Goal: Transaction & Acquisition: Purchase product/service

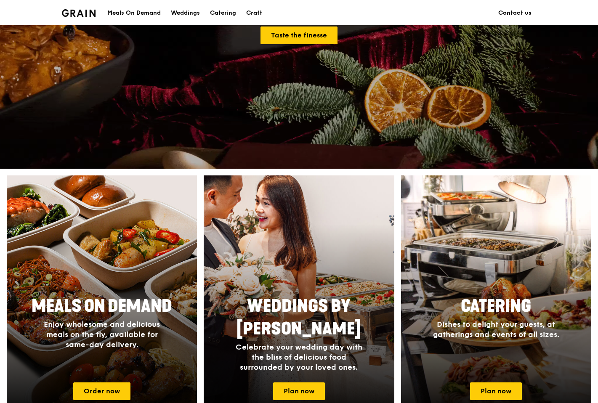
scroll to position [283, 0]
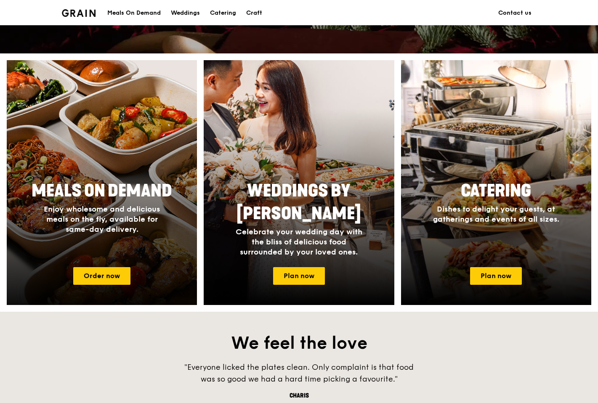
click at [148, 177] on div "Meals On Demand Enjoy wholesome and delicious meals on the fly, available for s…" at bounding box center [102, 206] width 168 height 61
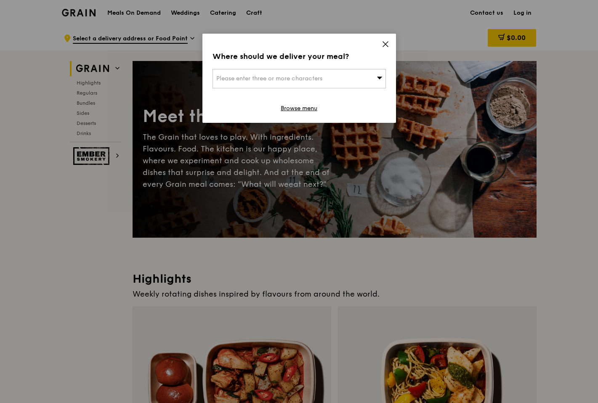
click at [339, 74] on div "Please enter three or more characters" at bounding box center [298, 78] width 173 height 19
type input "6"
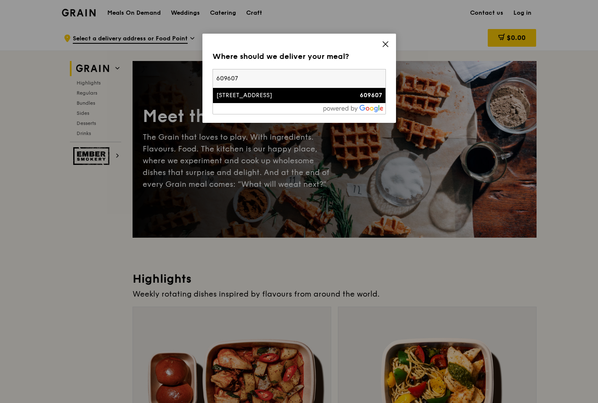
type input "609607"
click at [308, 99] on div "[STREET_ADDRESS]" at bounding box center [278, 95] width 125 height 8
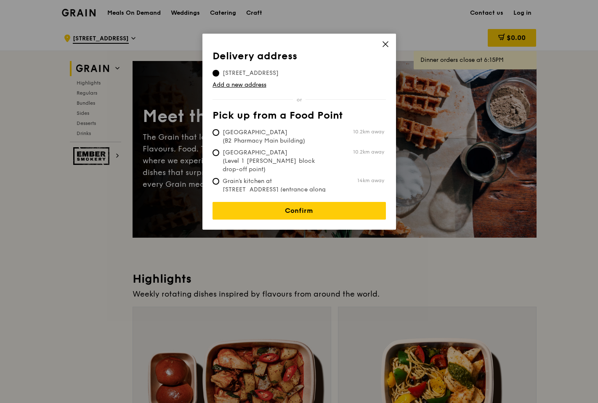
click at [389, 42] on div "Delivery address Pick up from a Food Point Delivery address [STREET_ADDRESS] Ad…" at bounding box center [299, 132] width 194 height 196
click at [385, 43] on icon at bounding box center [385, 44] width 5 height 5
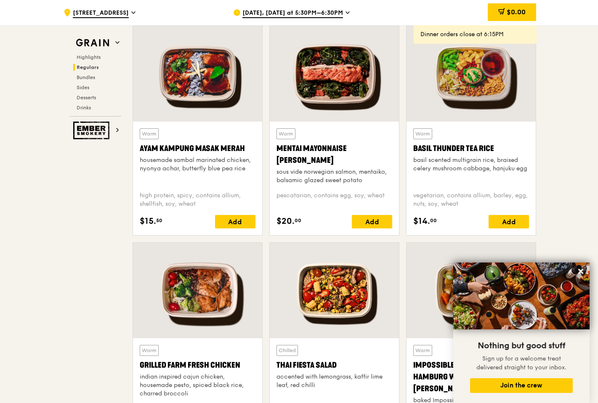
scroll to position [753, 0]
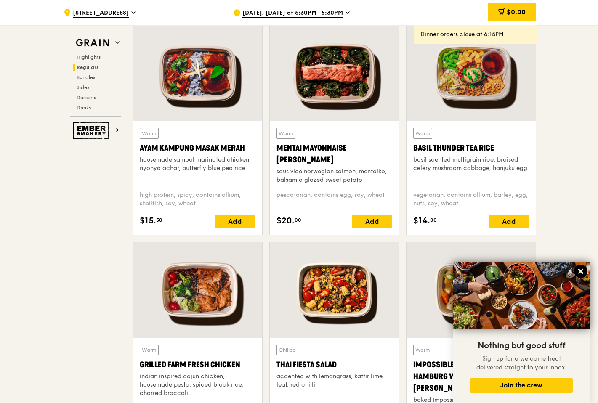
click at [579, 269] on icon at bounding box center [580, 271] width 5 height 5
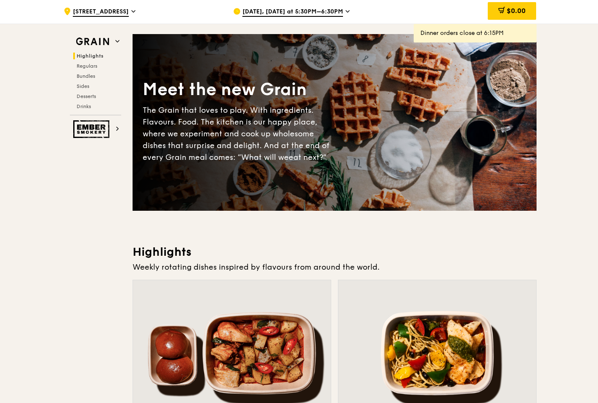
scroll to position [0, 0]
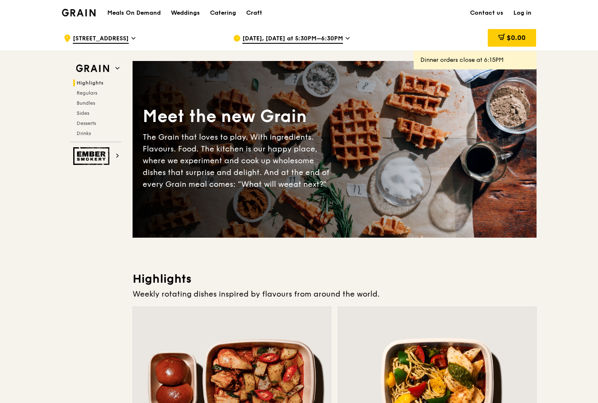
click at [141, 13] on h1 "Meals On Demand" at bounding box center [133, 13] width 53 height 8
click at [236, 13] on div "Catering" at bounding box center [223, 12] width 26 height 25
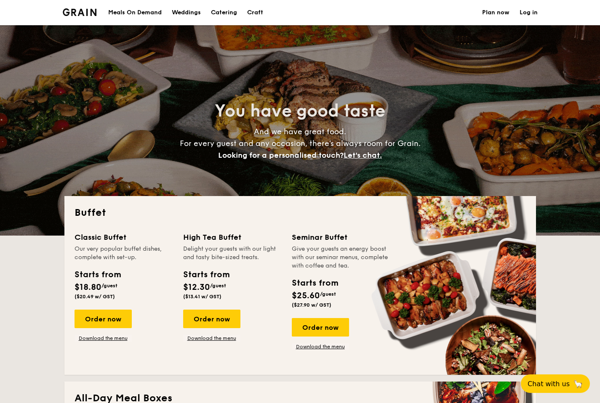
select select
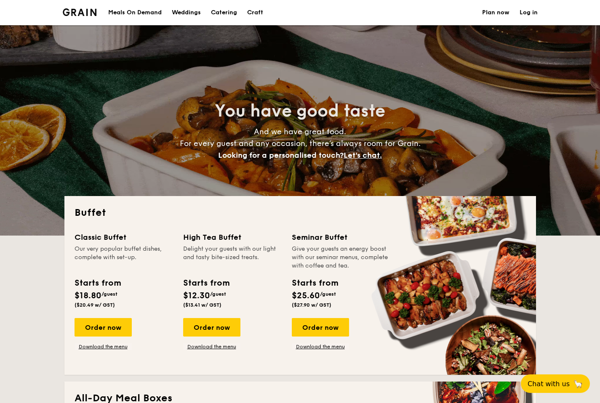
click at [254, 10] on div "Craft" at bounding box center [255, 12] width 16 height 25
